Goal: Task Accomplishment & Management: Manage account settings

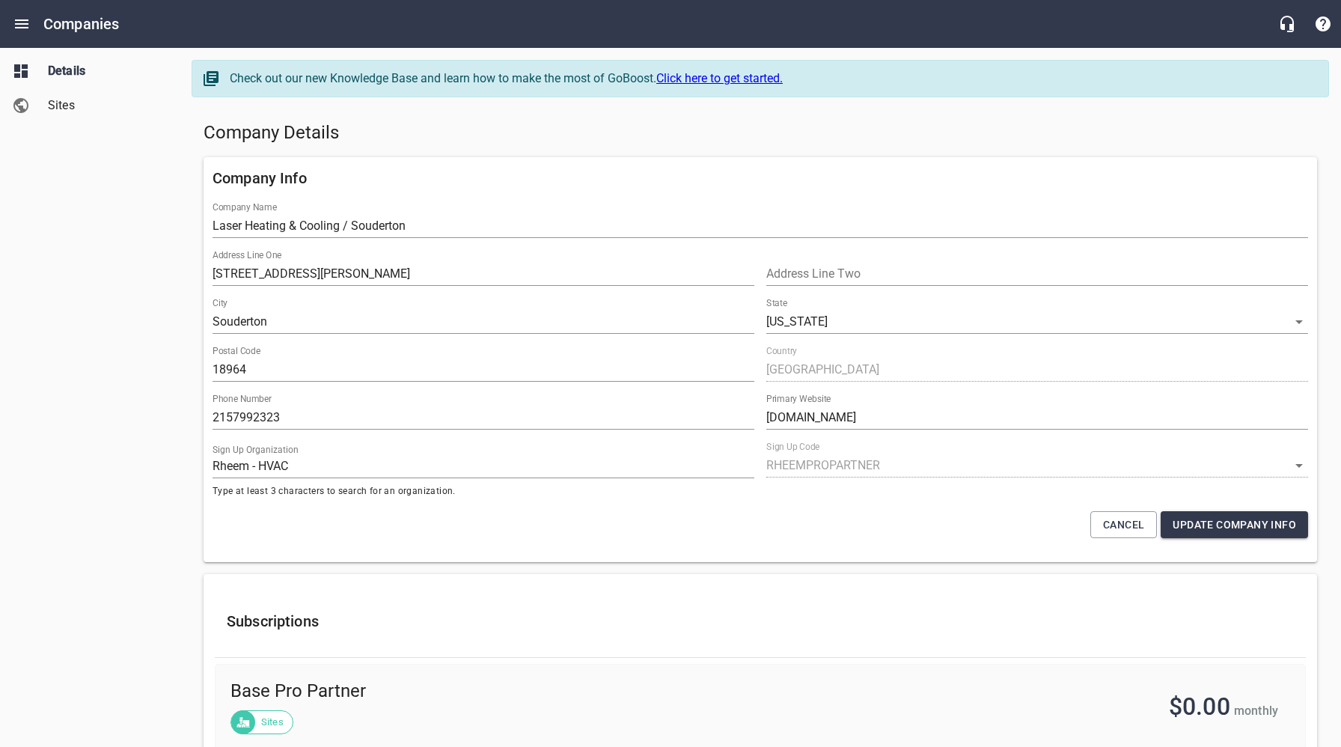
select select "[US_STATE]"
select select "62"
click at [18, 24] on icon "Open drawer" at bounding box center [21, 23] width 13 height 9
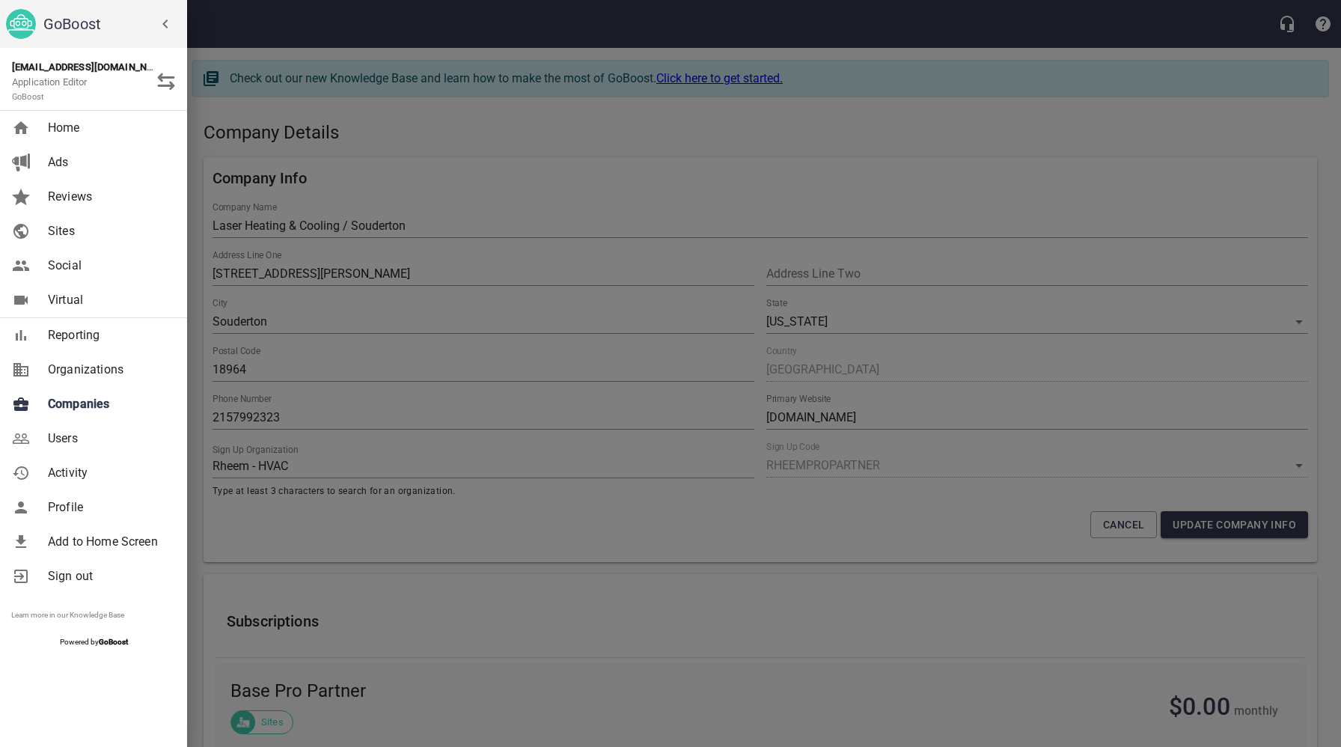
click at [83, 405] on span "Companies" at bounding box center [108, 404] width 121 height 18
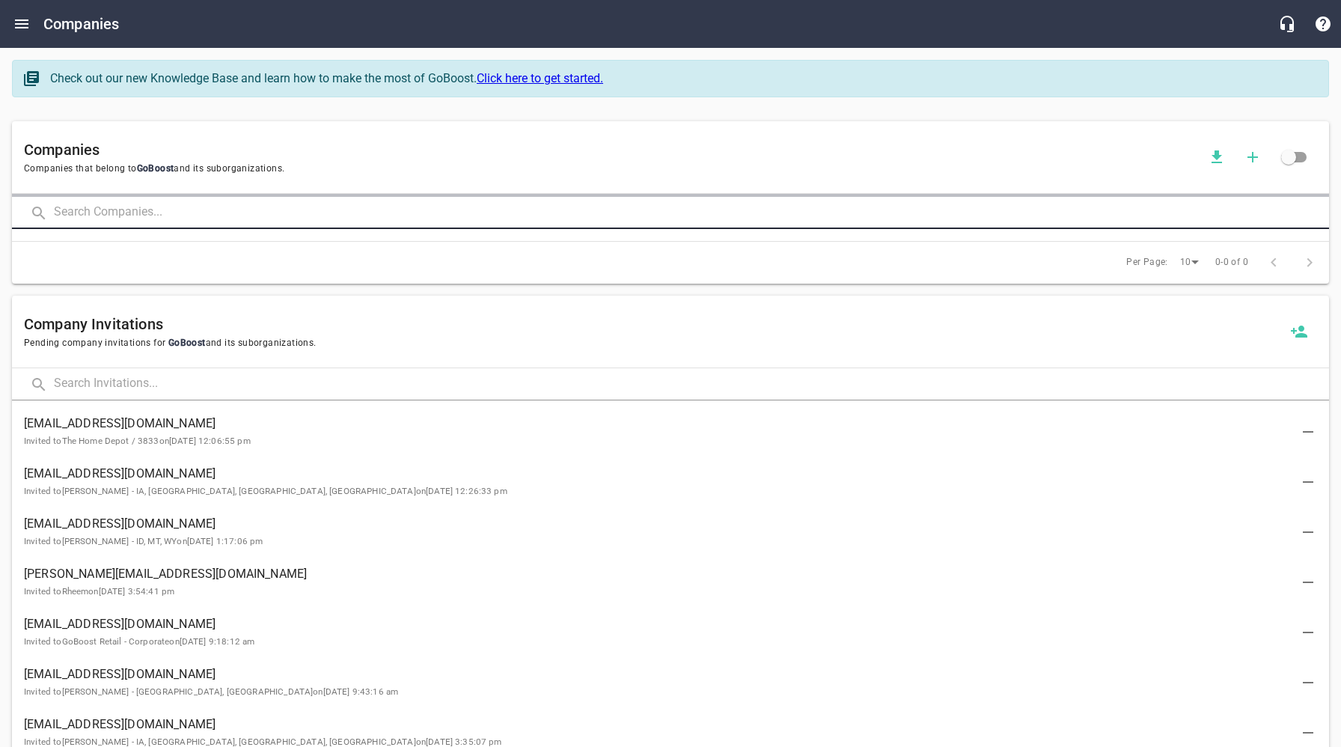
click at [266, 216] on input "text" at bounding box center [691, 213] width 1275 height 32
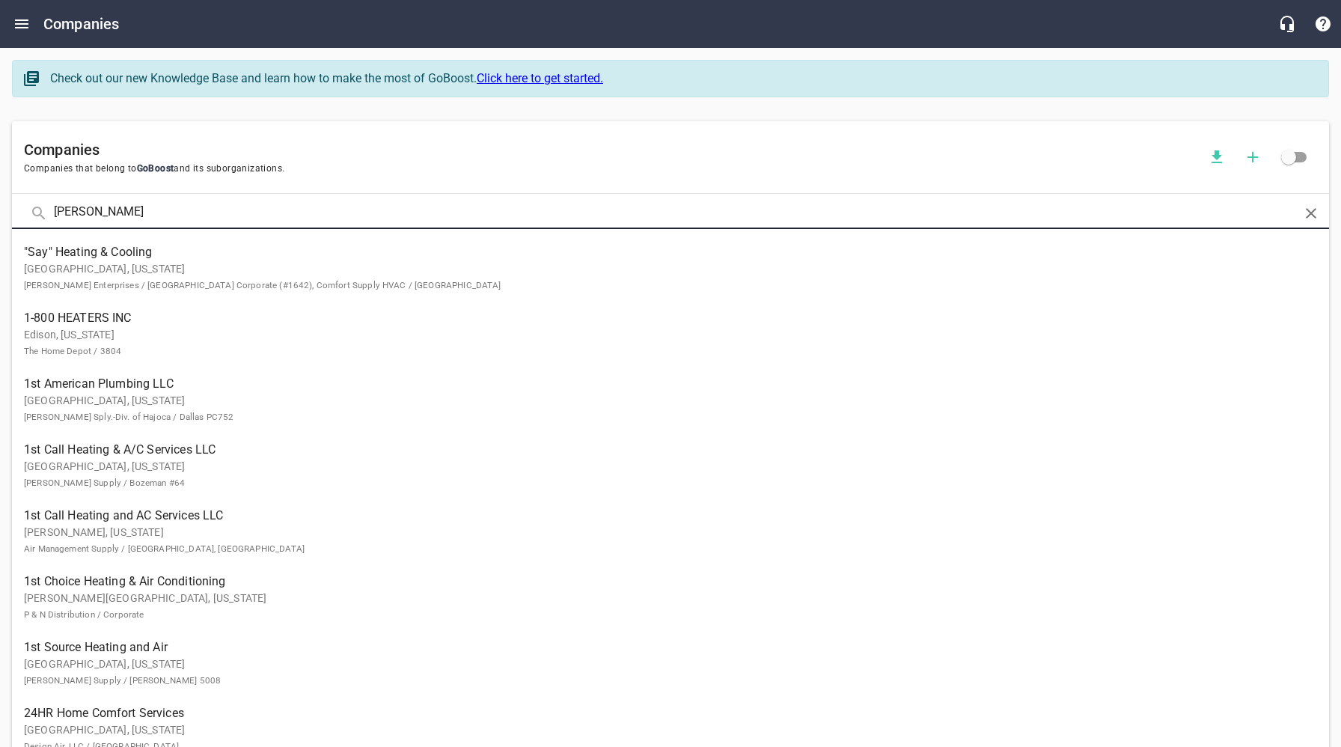
type input "[PERSON_NAME]"
click button at bounding box center [0, 0] width 0 height 0
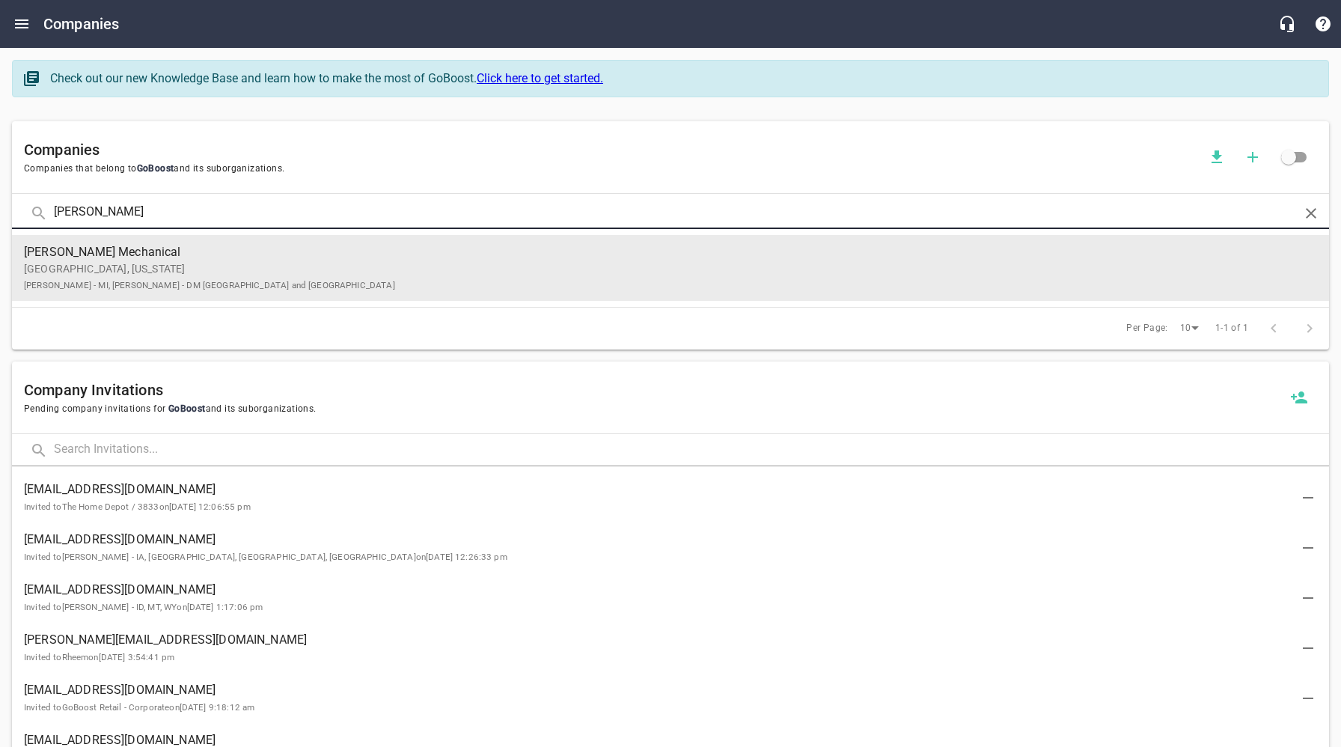
click at [258, 272] on p "Dexter, [US_STATE] [PERSON_NAME] - MI, [PERSON_NAME] - DM [GEOGRAPHIC_DATA] and…" at bounding box center [658, 276] width 1269 height 31
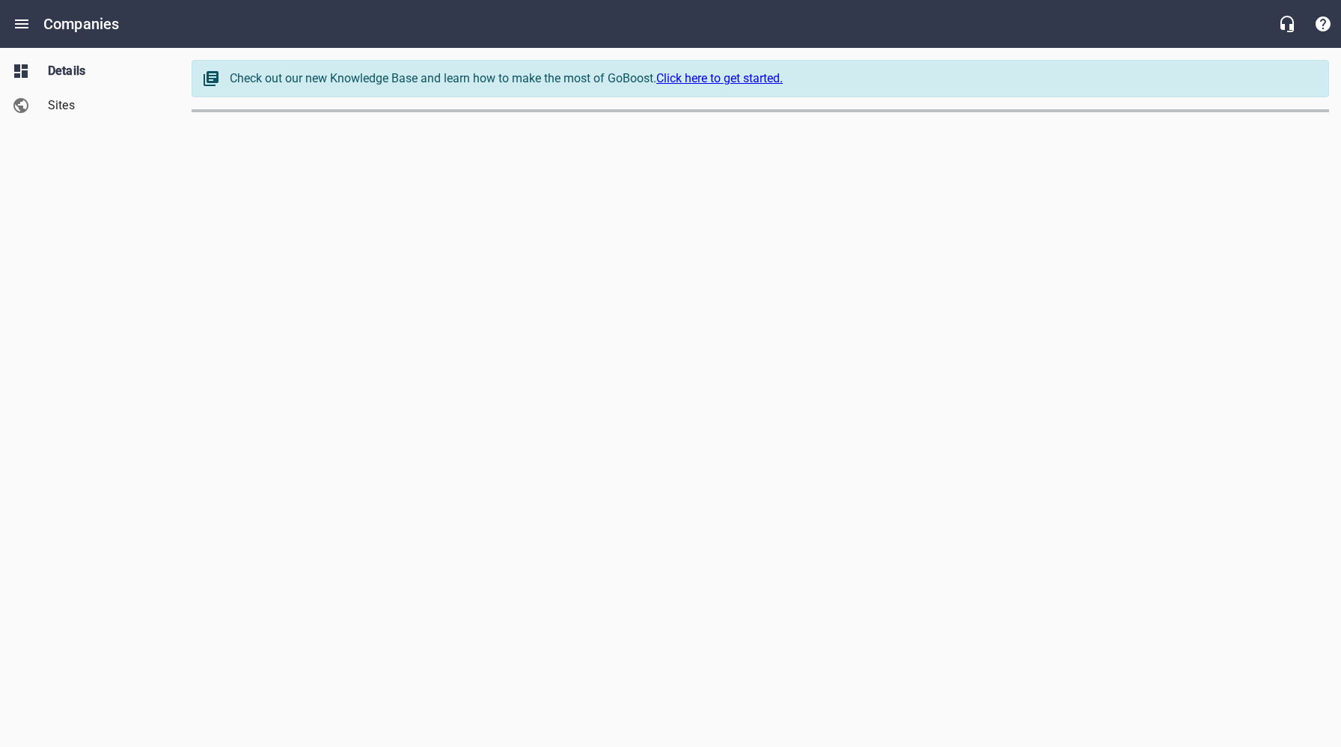
select select "[US_STATE]"
select select "5"
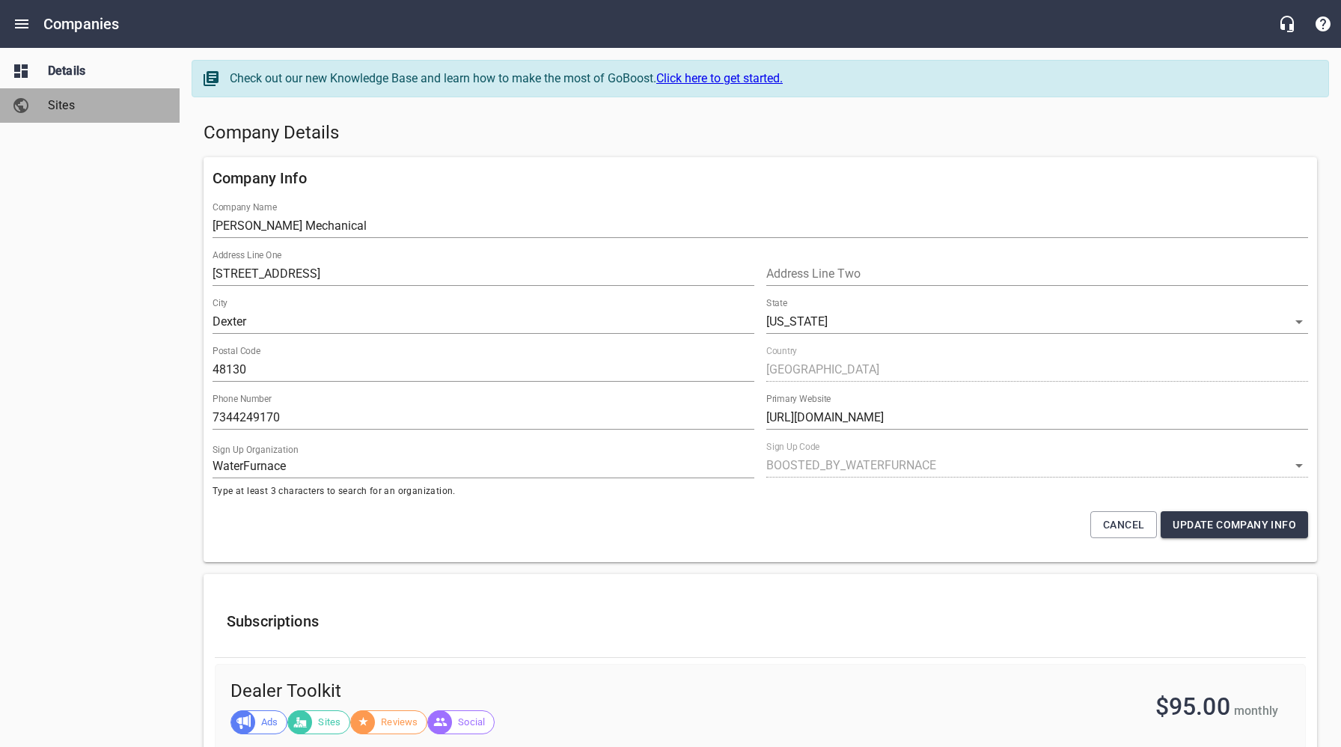
click at [55, 103] on span "Sites" at bounding box center [105, 106] width 114 height 18
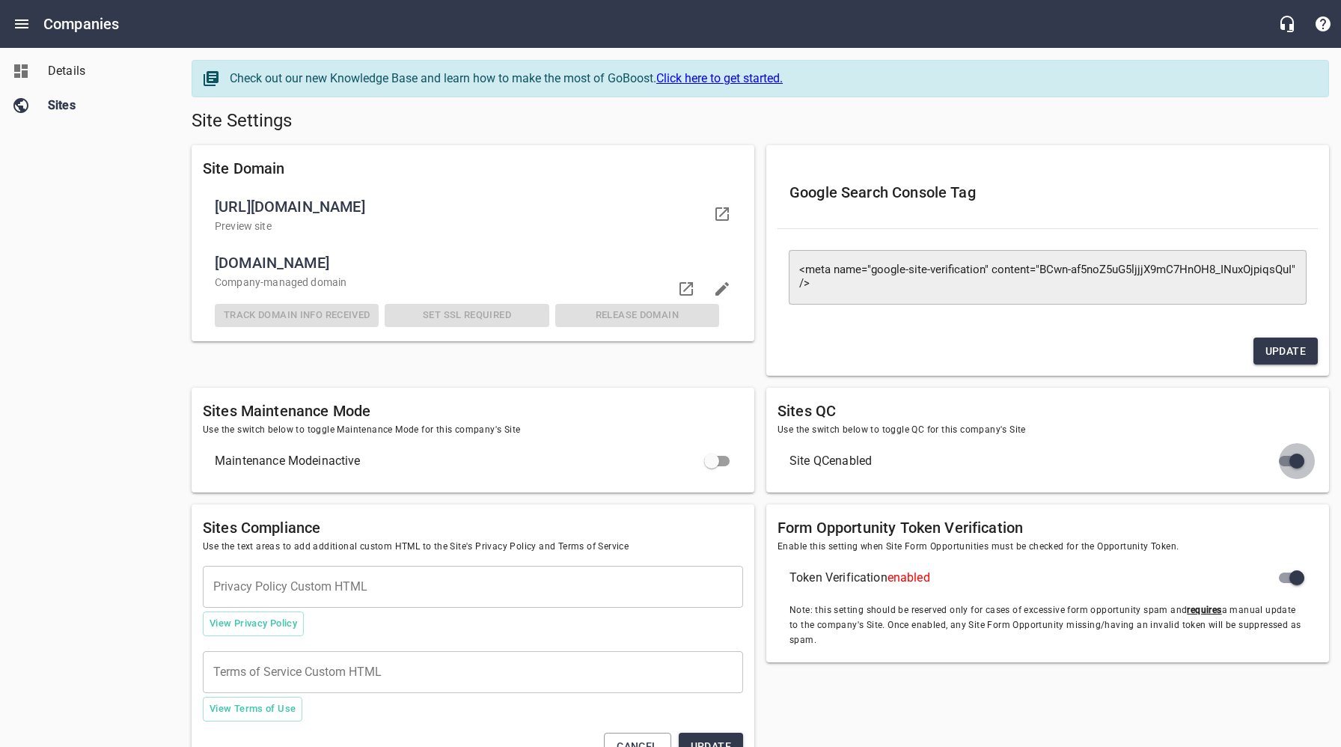
click at [1285, 460] on input "checkbox" at bounding box center [1297, 461] width 36 height 36
checkbox input "false"
click at [706, 134] on div "Site Settings" at bounding box center [760, 121] width 1149 height 36
click at [563, 133] on div "Site Settings" at bounding box center [760, 121] width 1149 height 36
drag, startPoint x: 500, startPoint y: 134, endPoint x: 455, endPoint y: 135, distance: 44.9
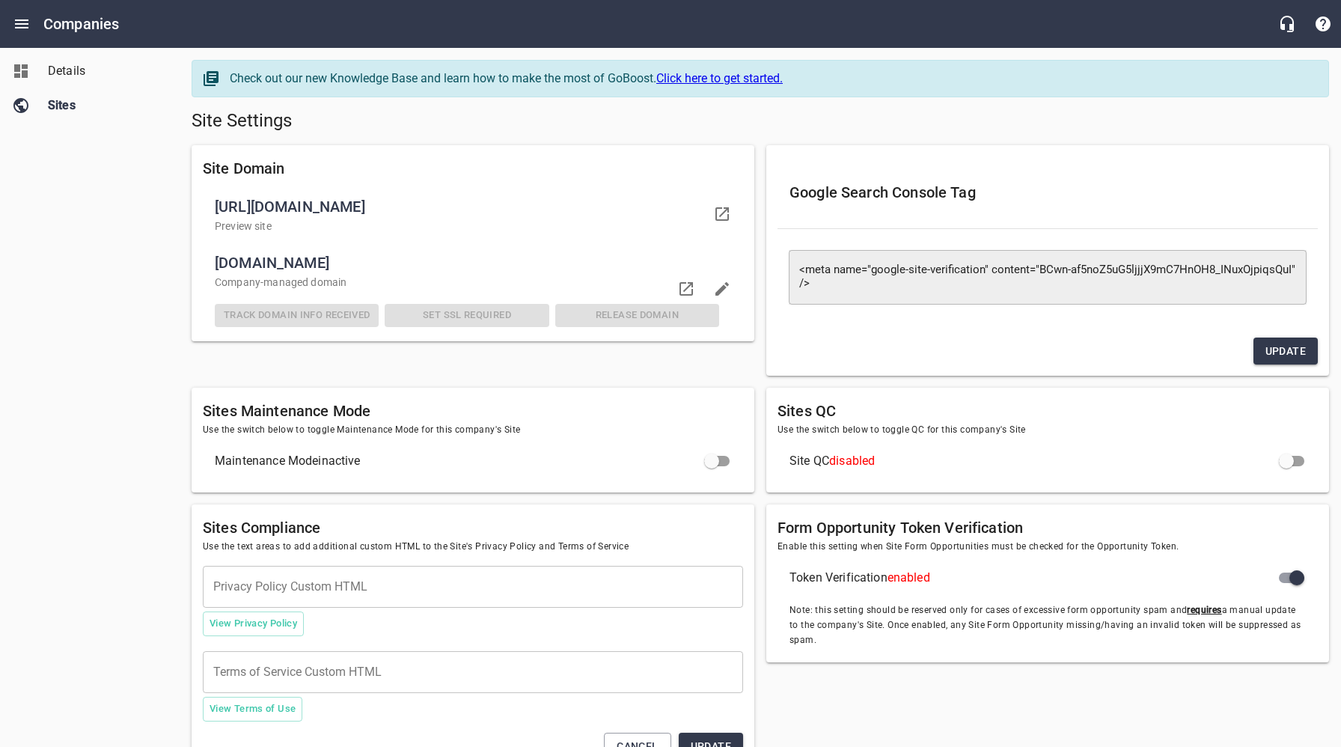
click at [500, 134] on div "Site Settings" at bounding box center [760, 121] width 1149 height 36
click at [74, 76] on span "Details" at bounding box center [105, 71] width 114 height 18
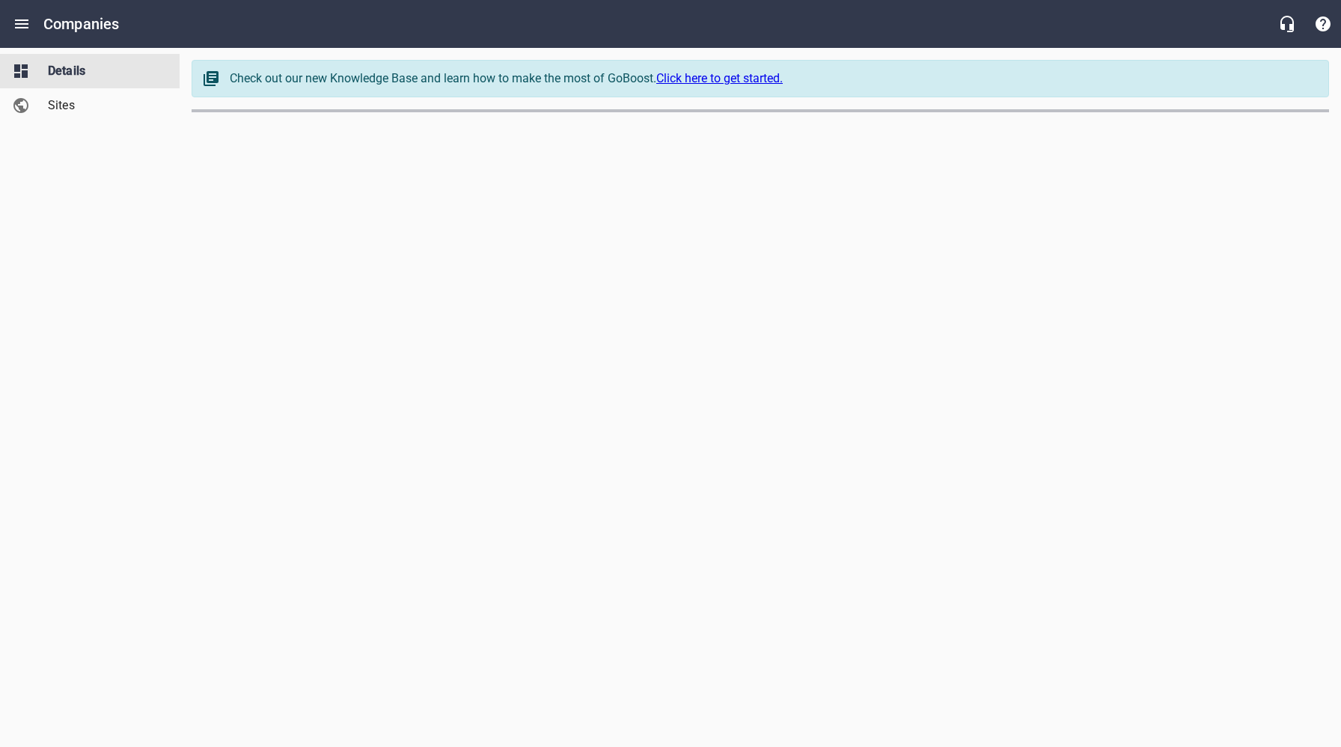
select select "[US_STATE]"
select select "5"
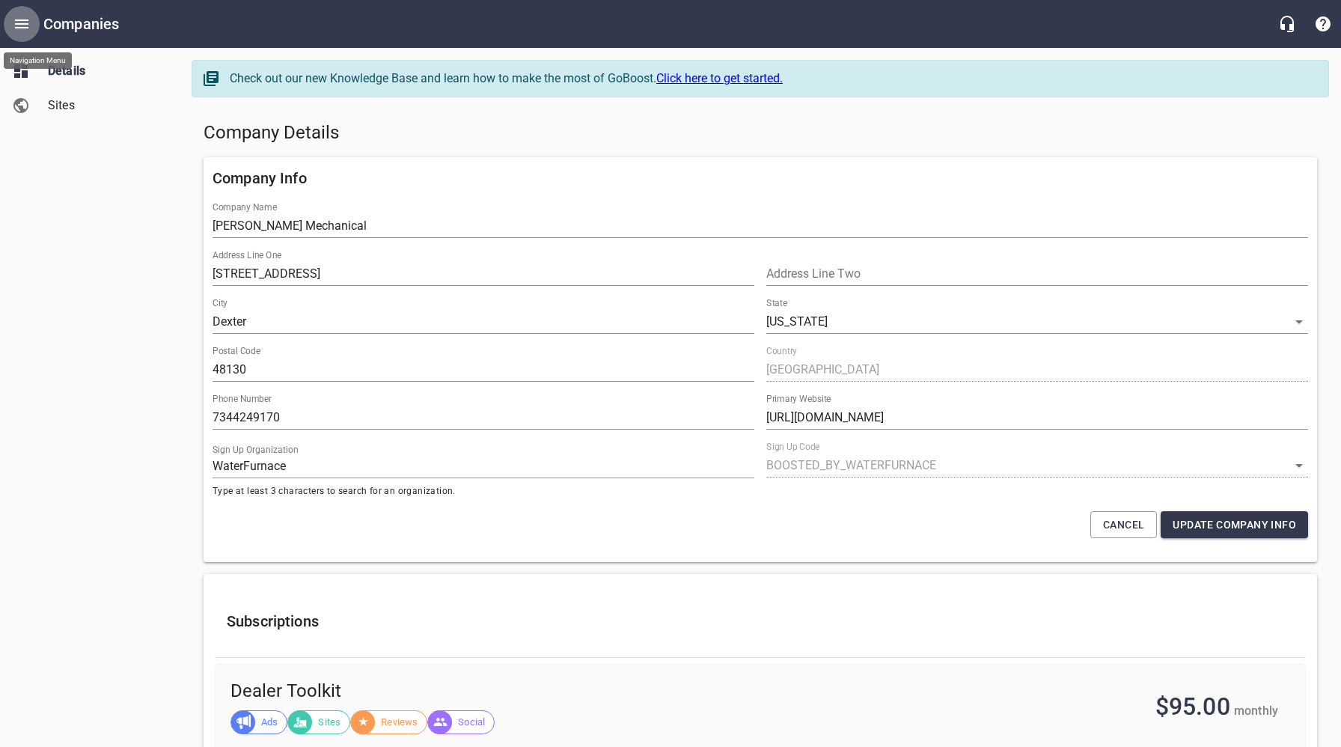
click at [24, 22] on icon "Open drawer" at bounding box center [22, 24] width 18 height 18
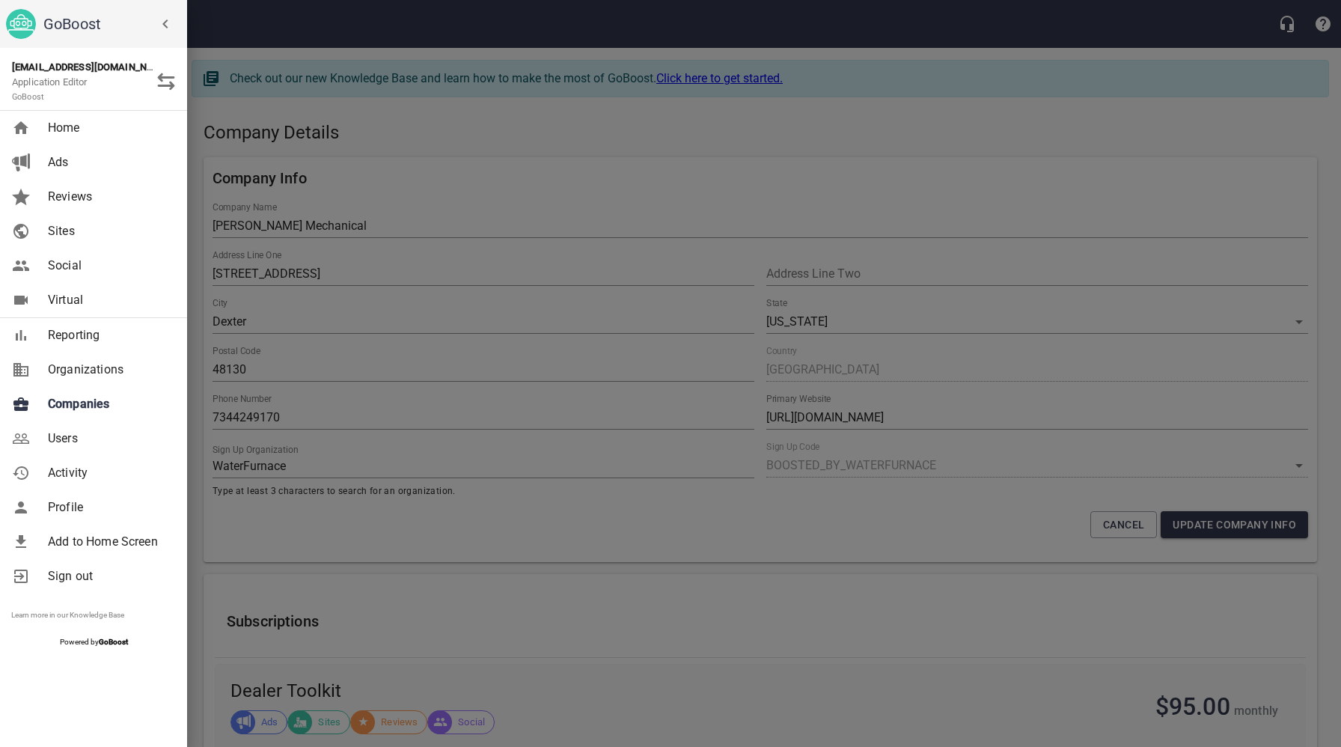
click at [73, 406] on span "Companies" at bounding box center [108, 404] width 121 height 18
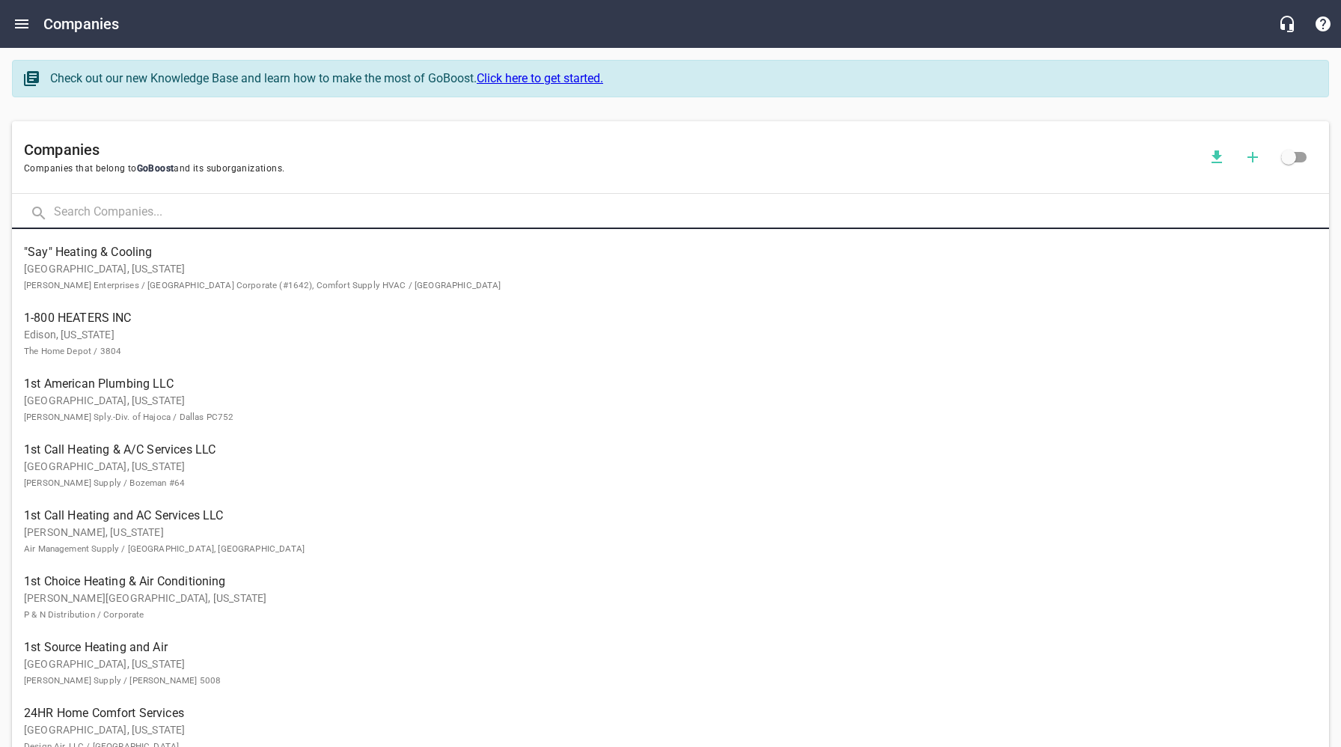
click at [223, 206] on input "text" at bounding box center [691, 213] width 1275 height 32
click button at bounding box center [0, 0] width 0 height 0
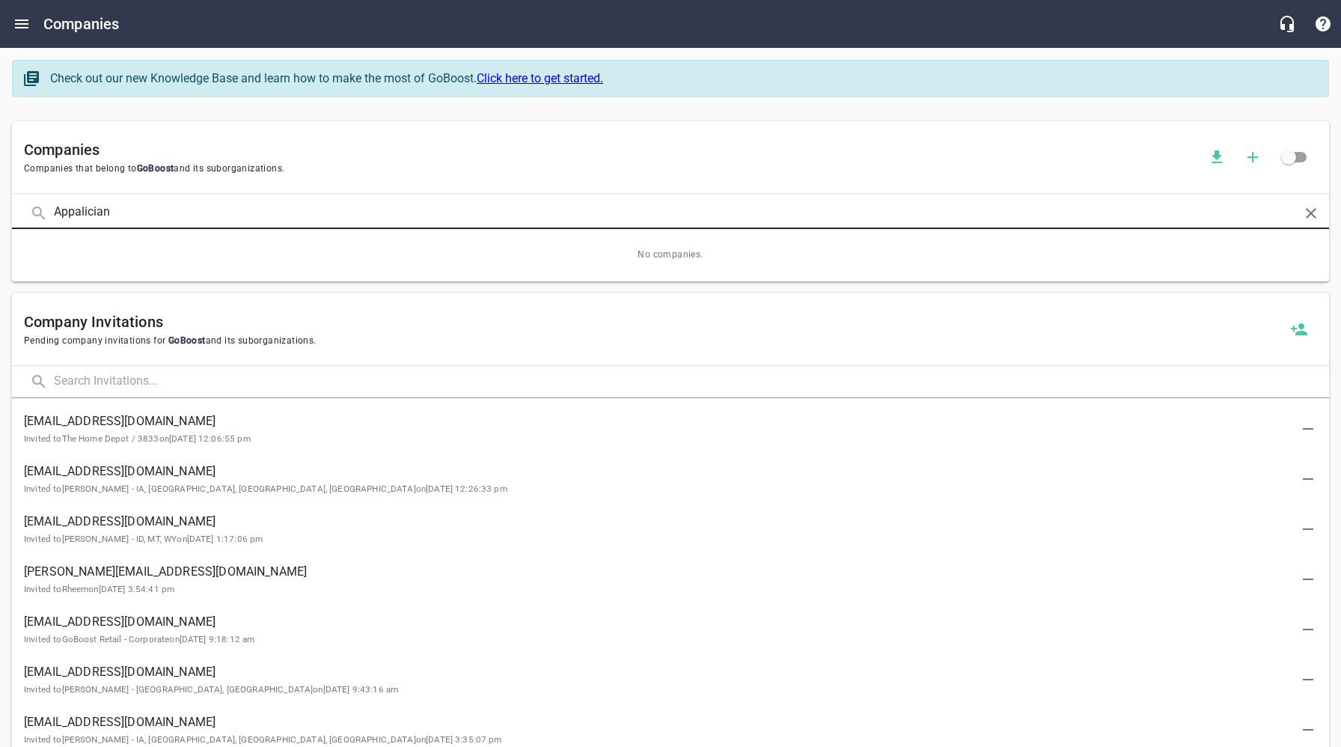
click at [84, 214] on input "Appalician" at bounding box center [670, 213] width 1233 height 32
click button at bounding box center [0, 0] width 0 height 0
click at [97, 212] on input "Appalacian" at bounding box center [670, 213] width 1233 height 32
type input "Appalachian"
click button at bounding box center [0, 0] width 0 height 0
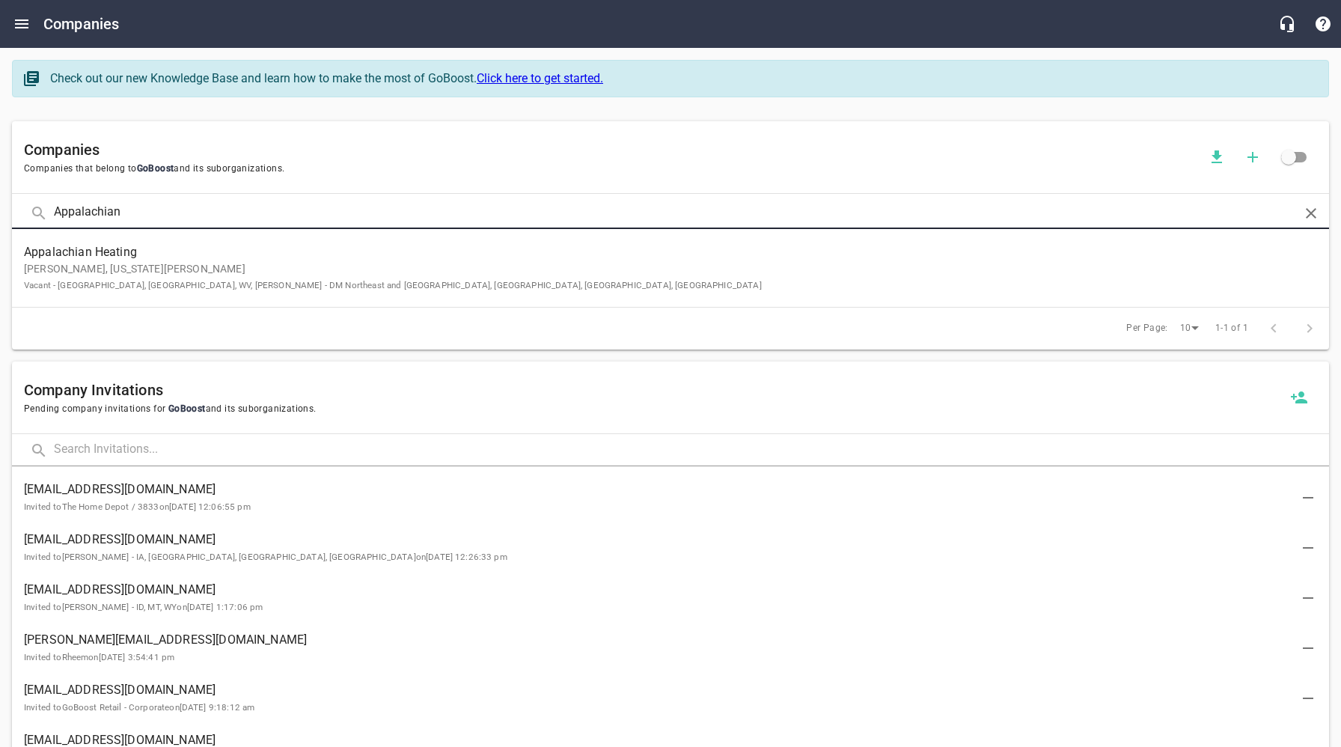
click at [103, 277] on p "[PERSON_NAME], [US_STATE][PERSON_NAME] Vacant - [GEOGRAPHIC_DATA], [GEOGRAPHIC_…" at bounding box center [658, 276] width 1269 height 31
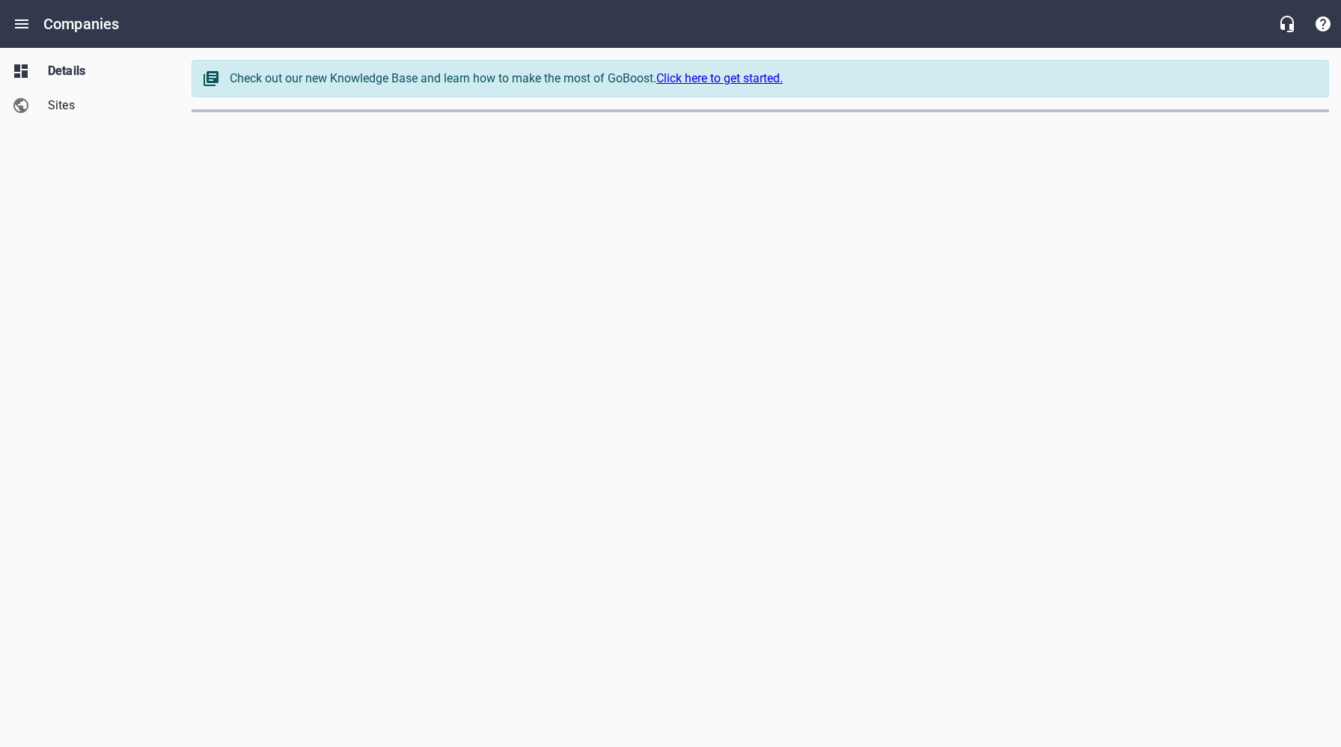
select select "[US_STATE]"
select select "5"
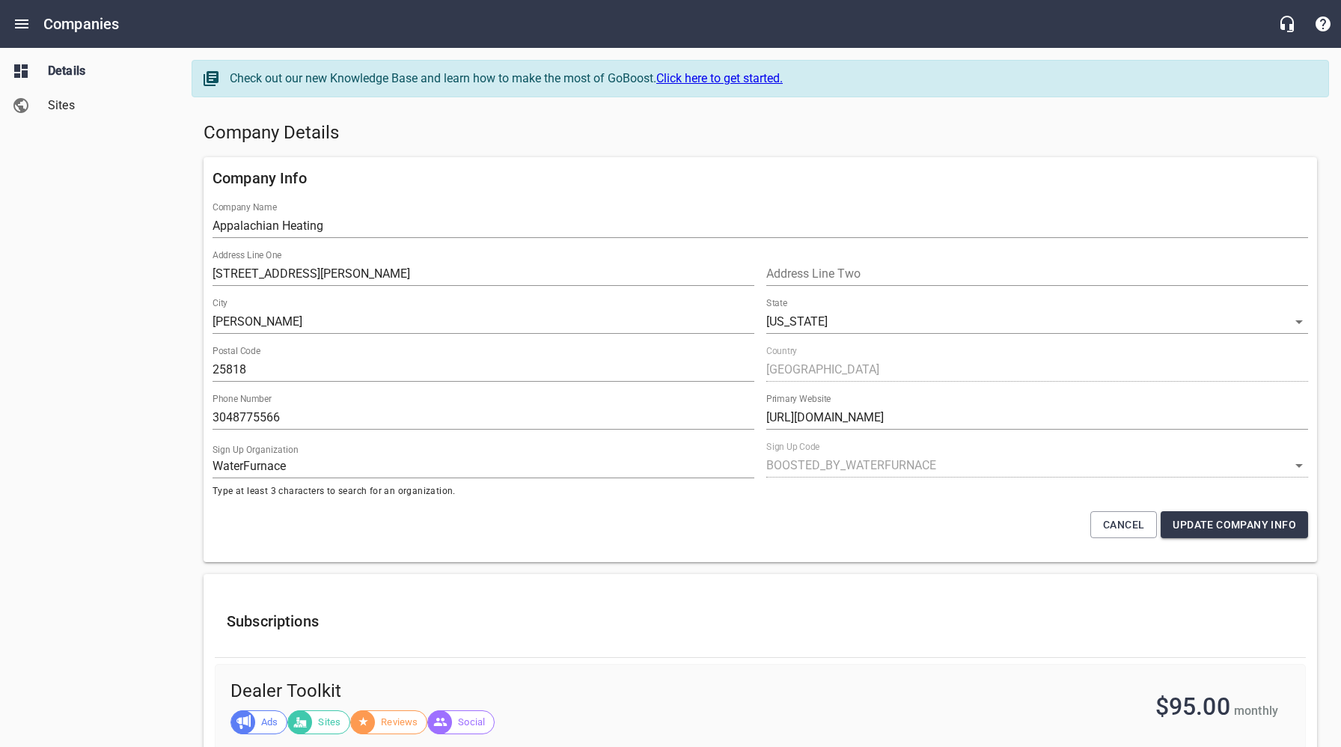
click at [58, 102] on span "Sites" at bounding box center [105, 106] width 114 height 18
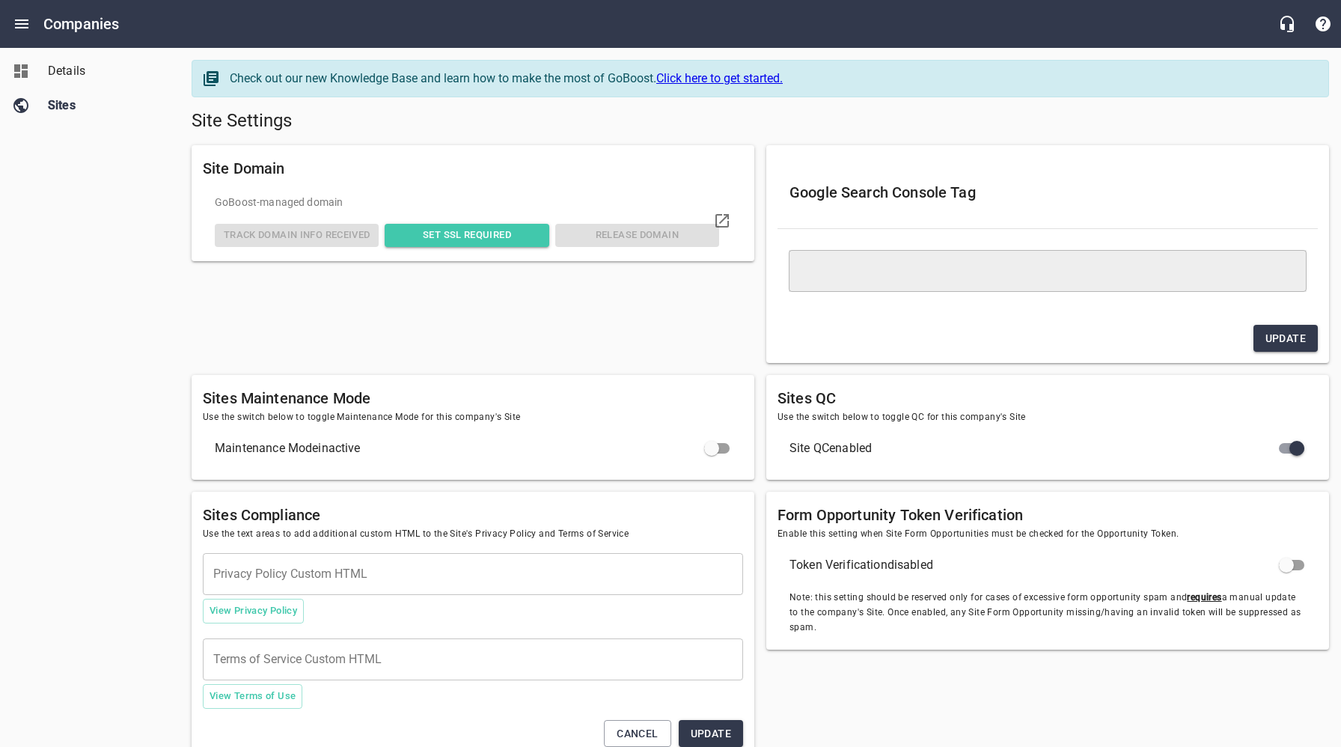
type textarea "<meta name="google-site-verification" content="WAQNa33WMRXXnc0irwHKrbU60SK24mab…"
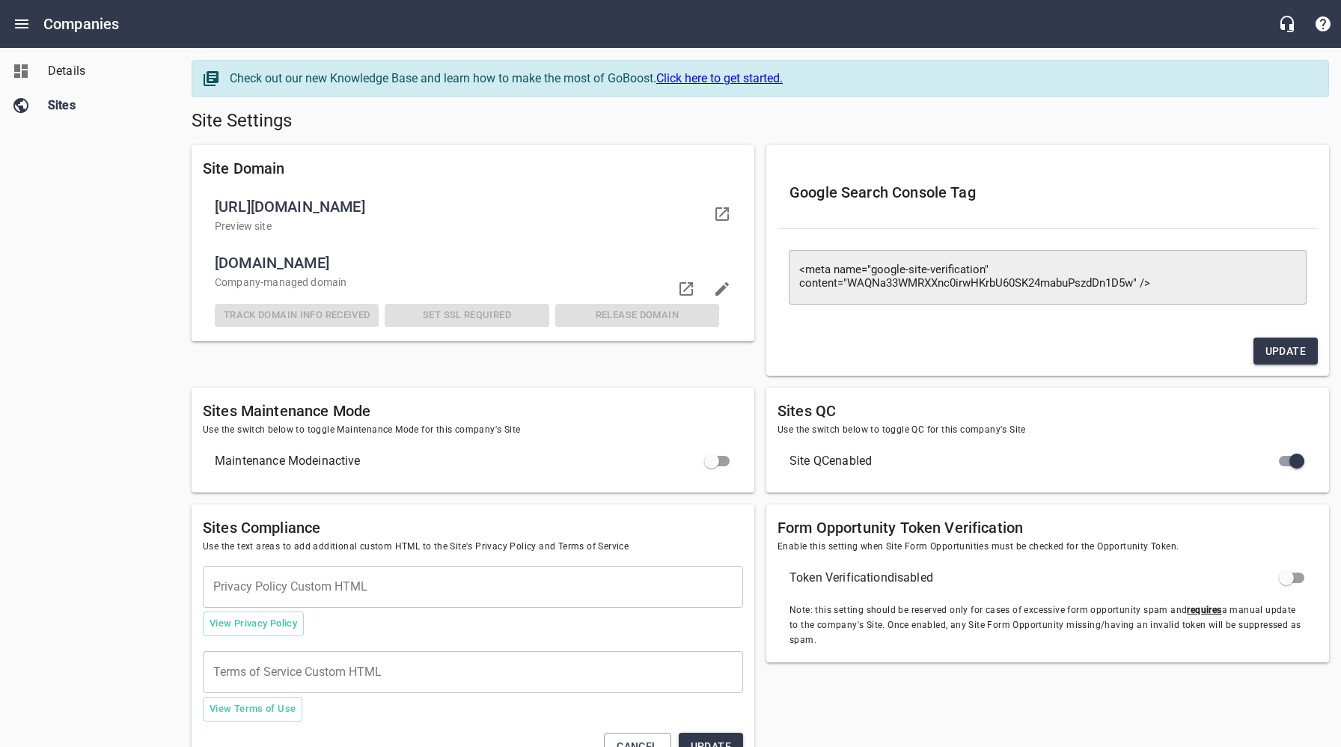
click at [63, 78] on span "Details" at bounding box center [105, 71] width 114 height 18
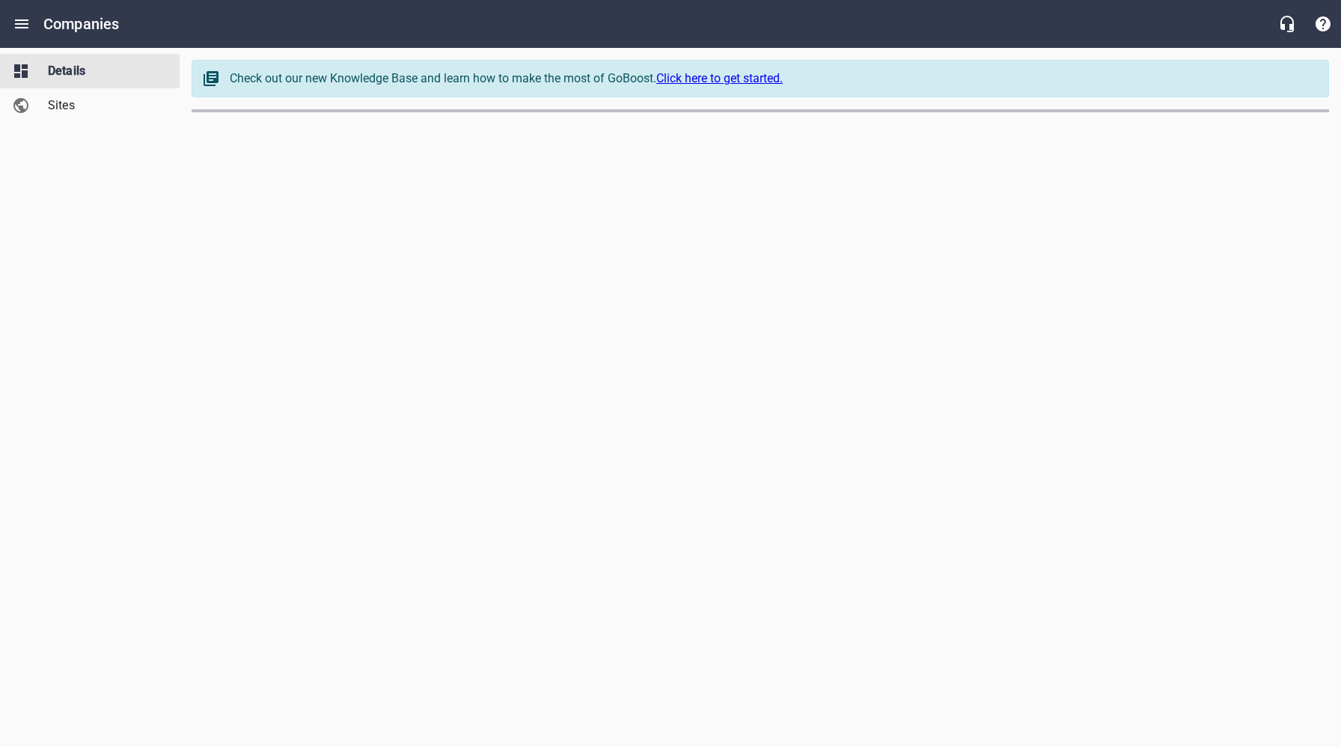
select select "[US_STATE]"
select select "5"
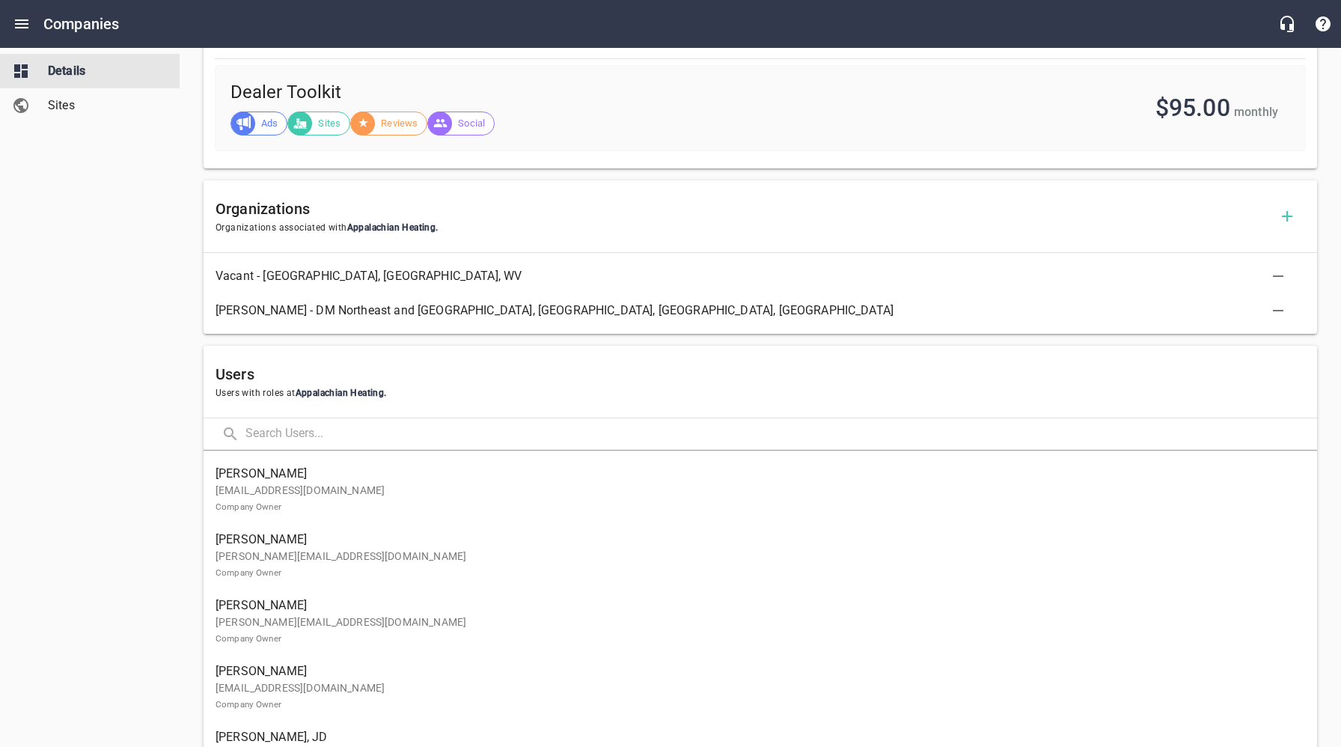
scroll to position [601, 0]
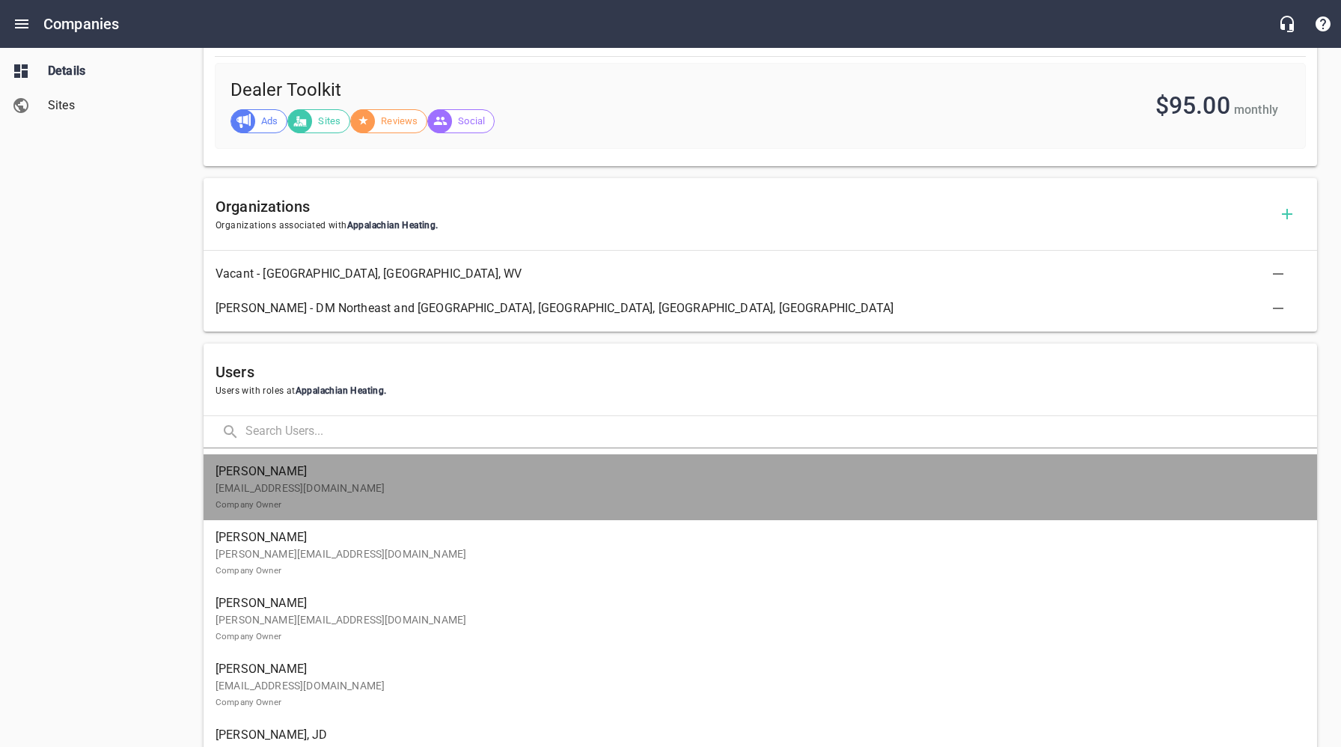
click at [357, 492] on p "[EMAIL_ADDRESS][DOMAIN_NAME] Company Owner" at bounding box center [753, 495] width 1077 height 31
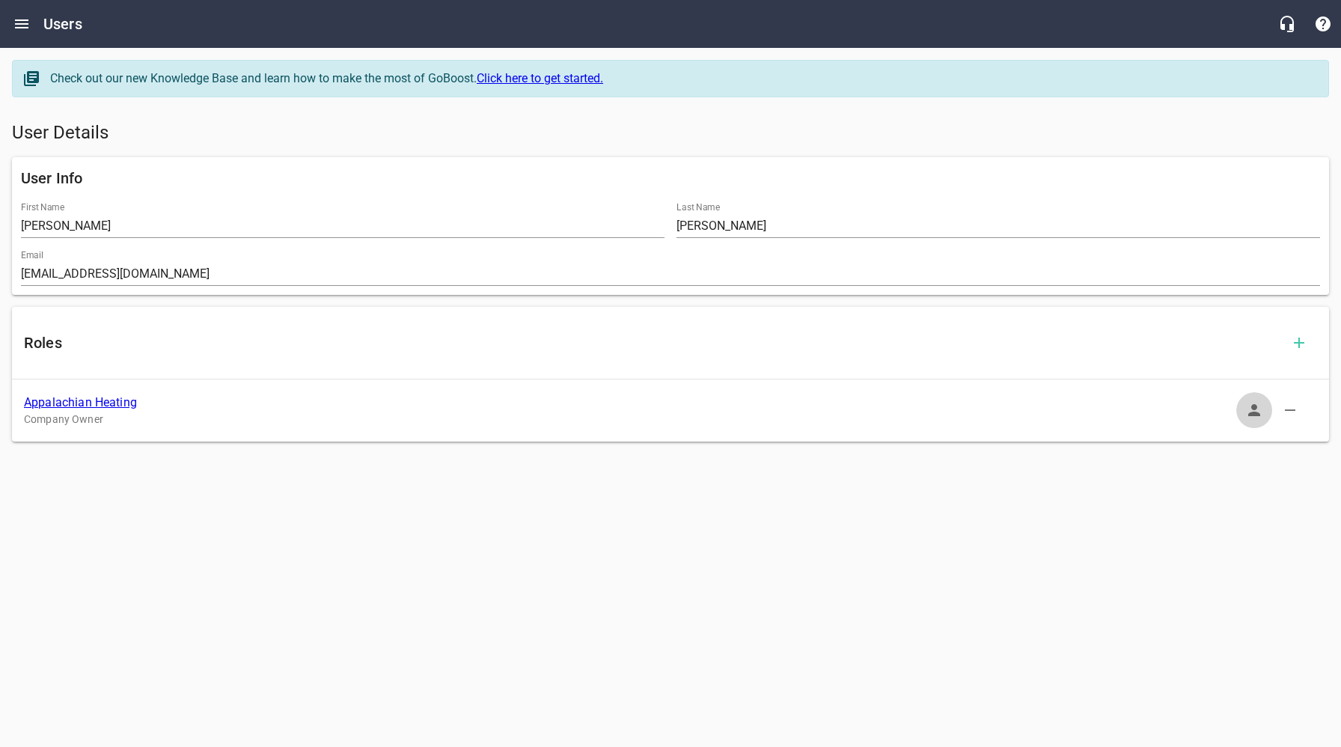
click at [1255, 405] on icon "button" at bounding box center [1254, 410] width 12 height 12
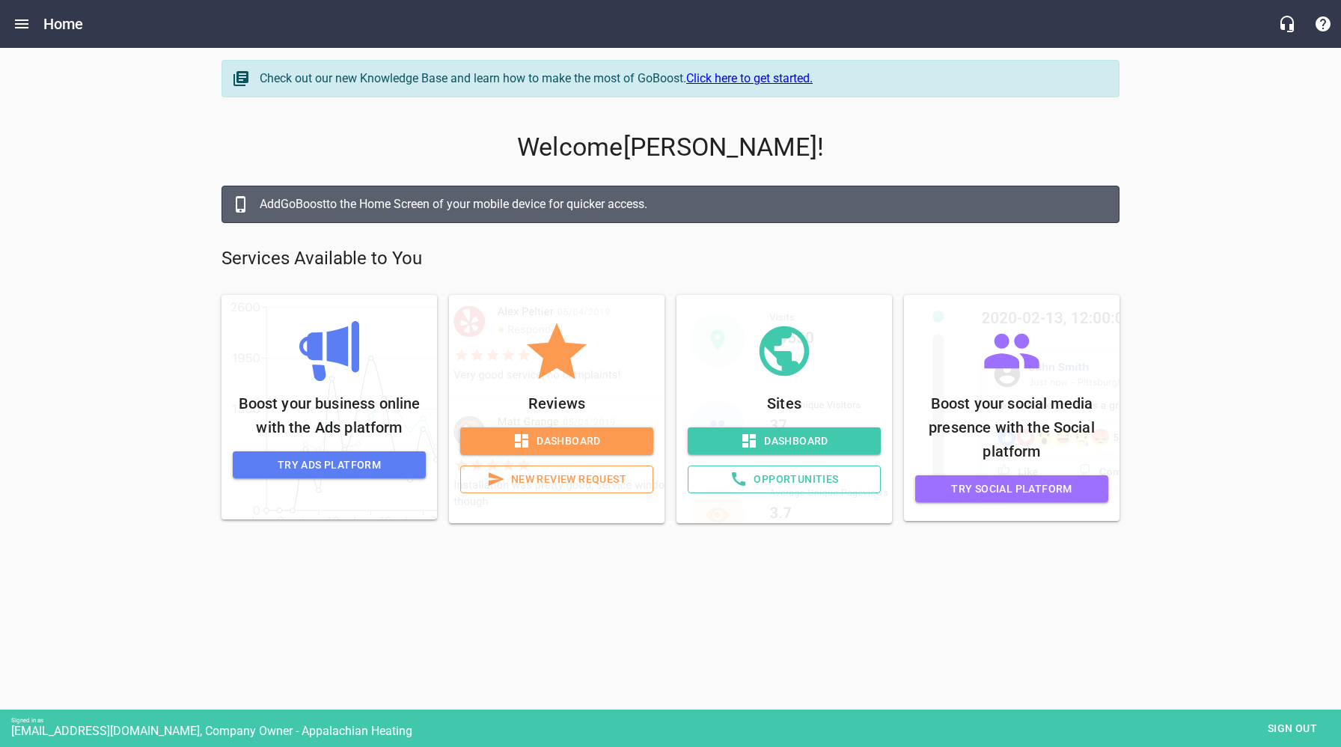
click at [814, 444] on span "Dashboard" at bounding box center [783, 441] width 169 height 19
